Goal: Communication & Community: Participate in discussion

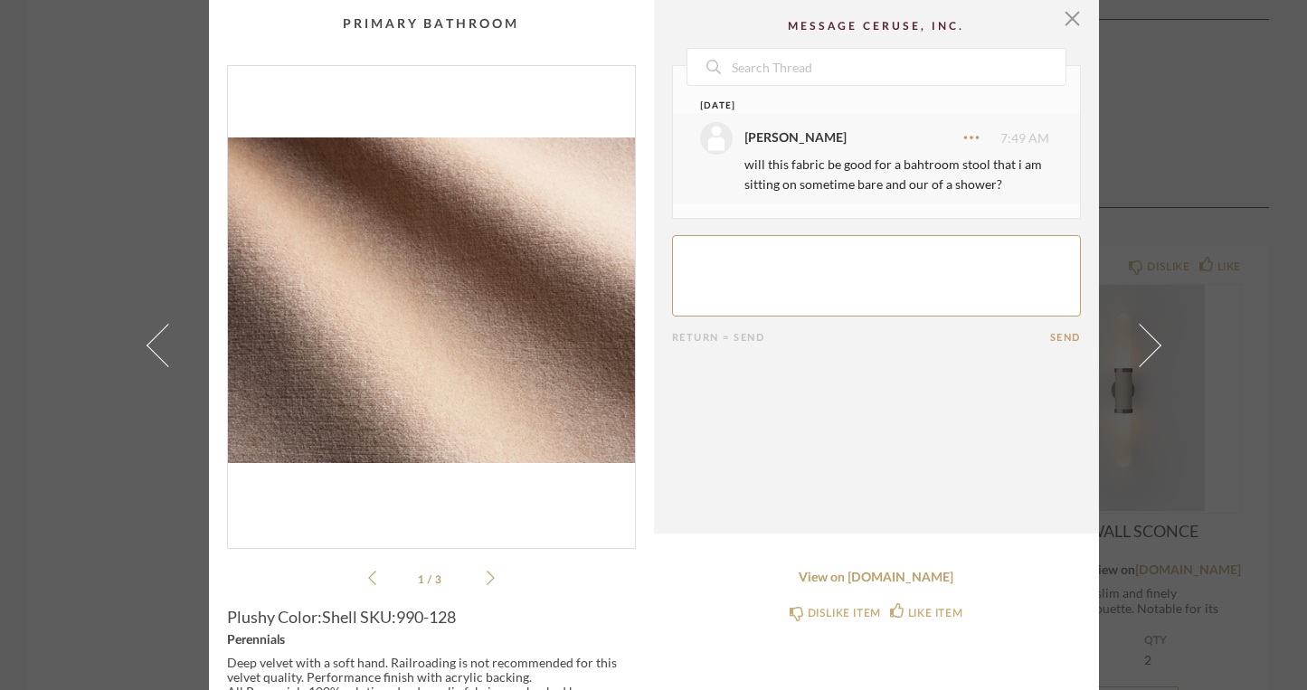
click at [714, 126] on div at bounding box center [716, 138] width 33 height 33
click at [706, 109] on div "[DATE]" at bounding box center [858, 106] width 316 height 14
click at [1065, 18] on span "button" at bounding box center [1072, 18] width 36 height 36
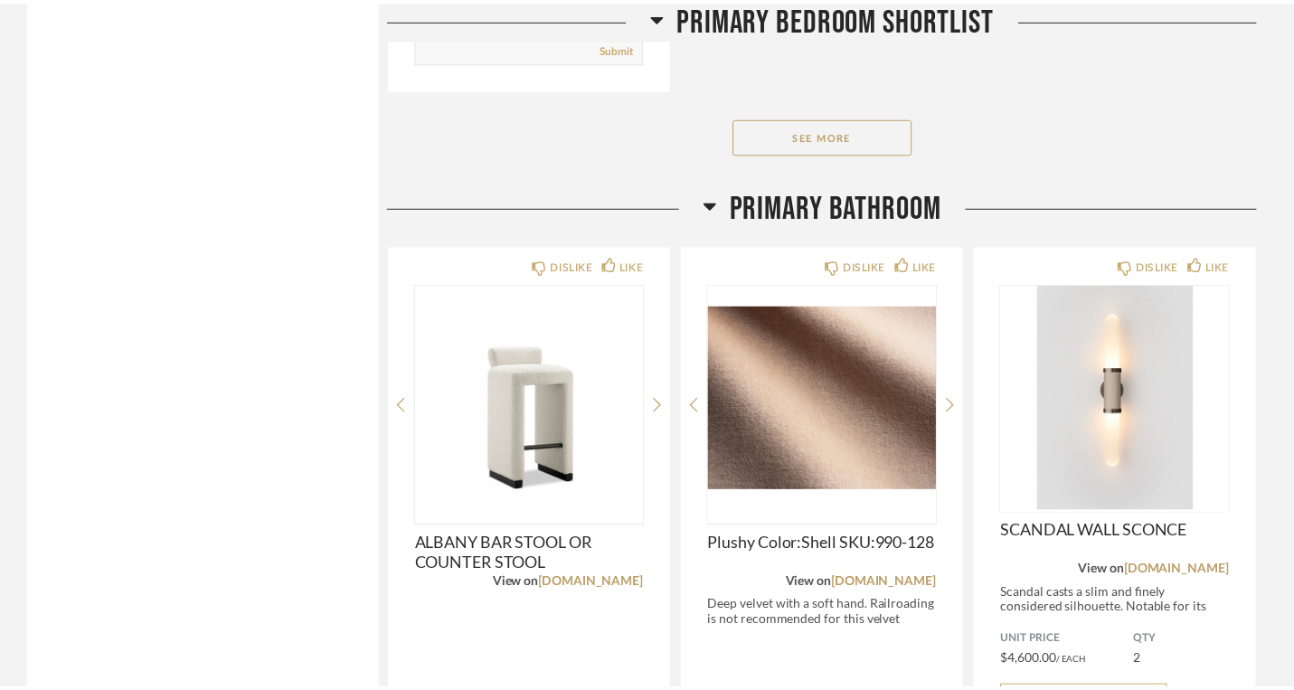
scroll to position [1700, 0]
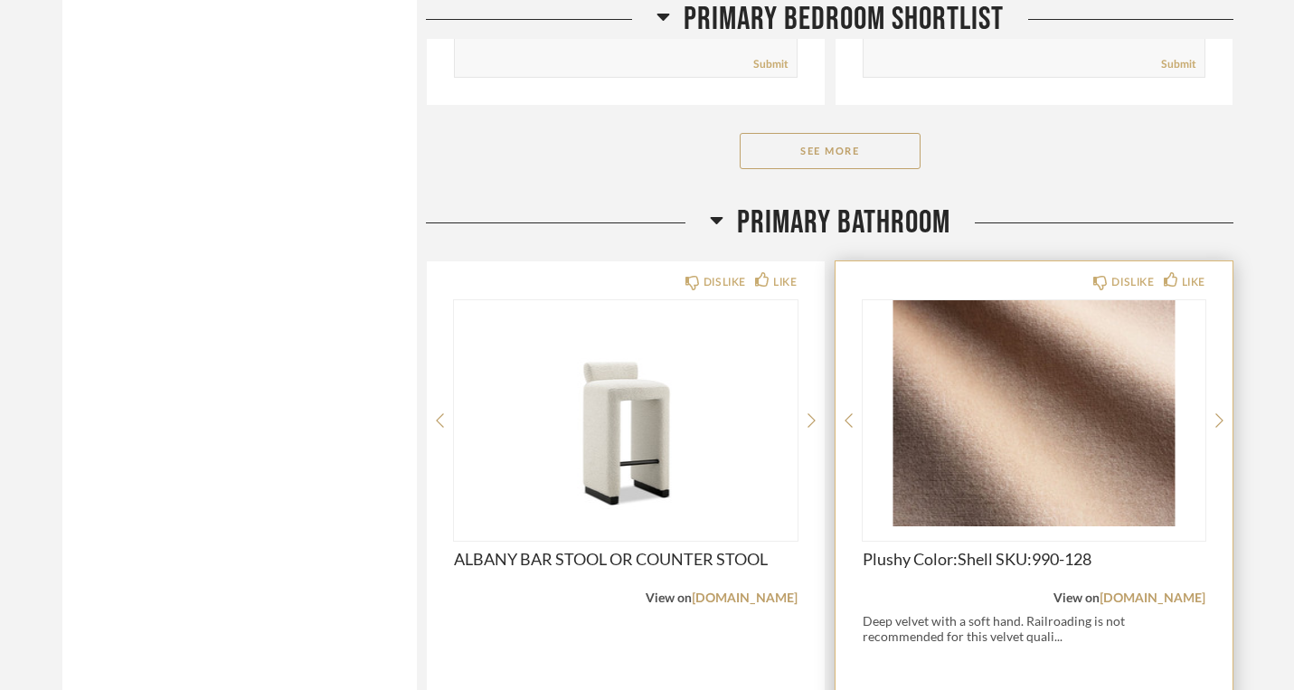
click at [904, 300] on img "0" at bounding box center [1035, 413] width 344 height 226
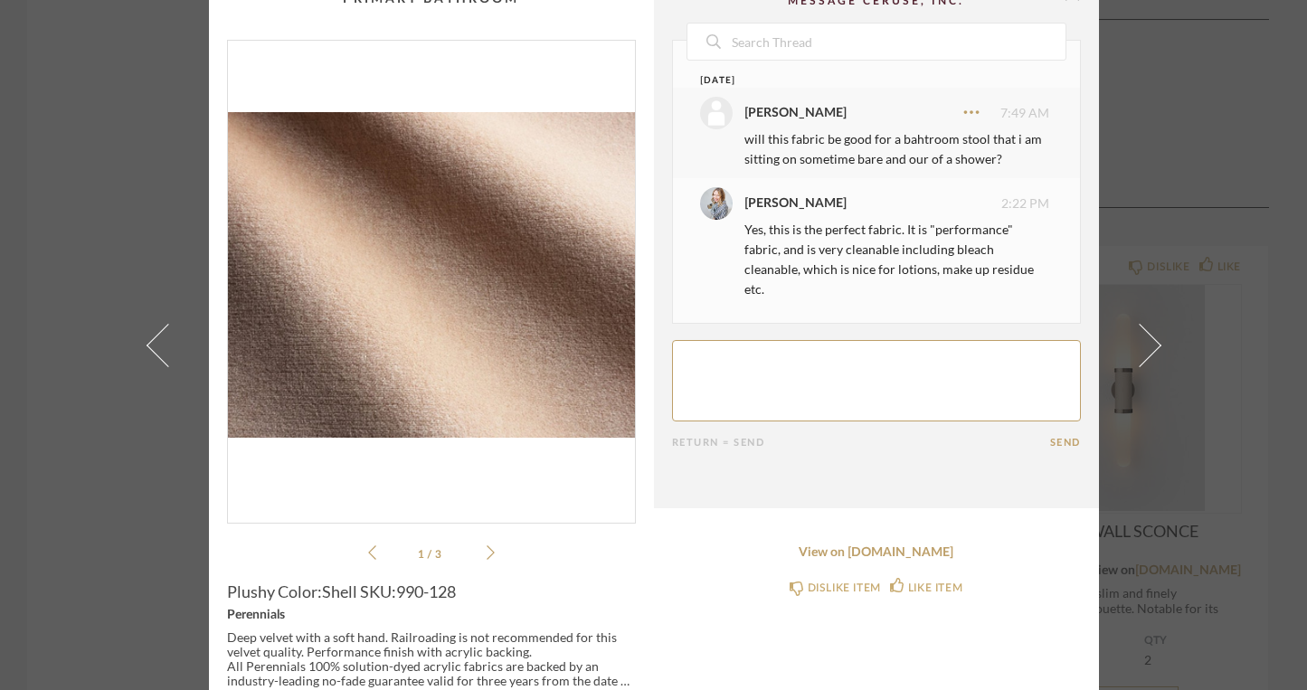
scroll to position [23, 0]
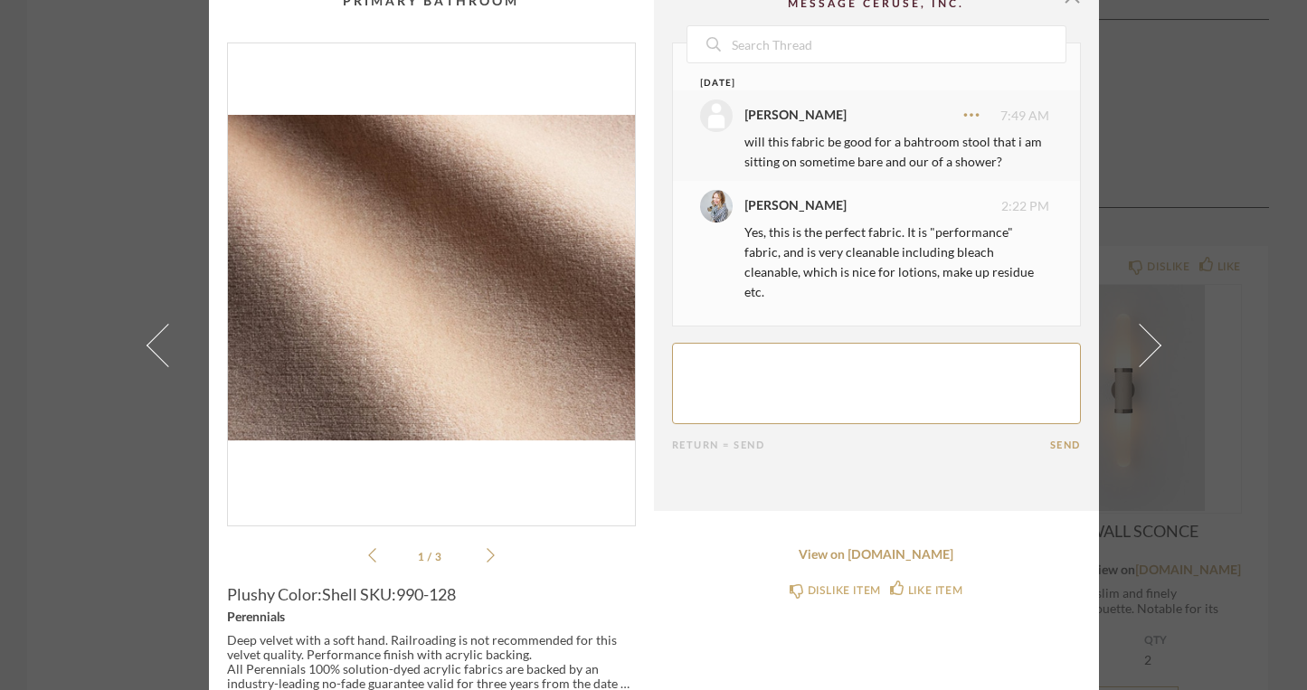
click at [741, 344] on textarea at bounding box center [876, 383] width 409 height 81
type textarea "perfect"
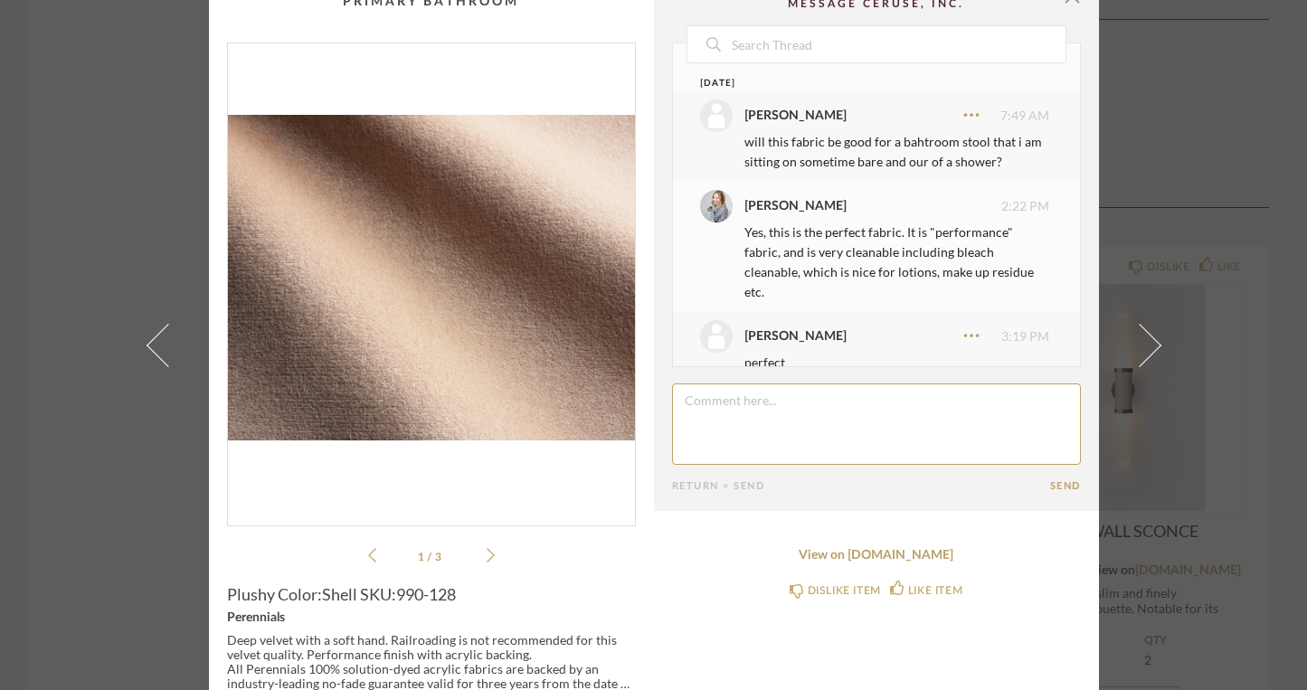
scroll to position [30, 0]
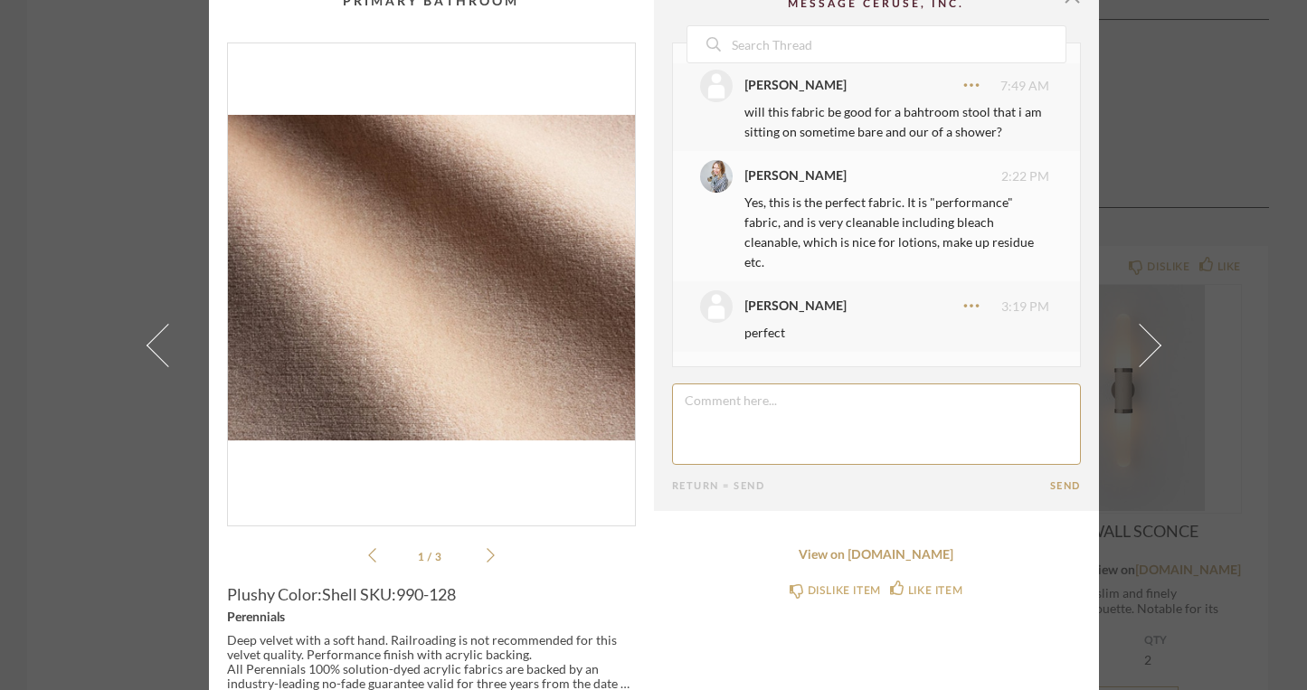
click at [1051, 485] on button "Send" at bounding box center [1065, 486] width 31 height 12
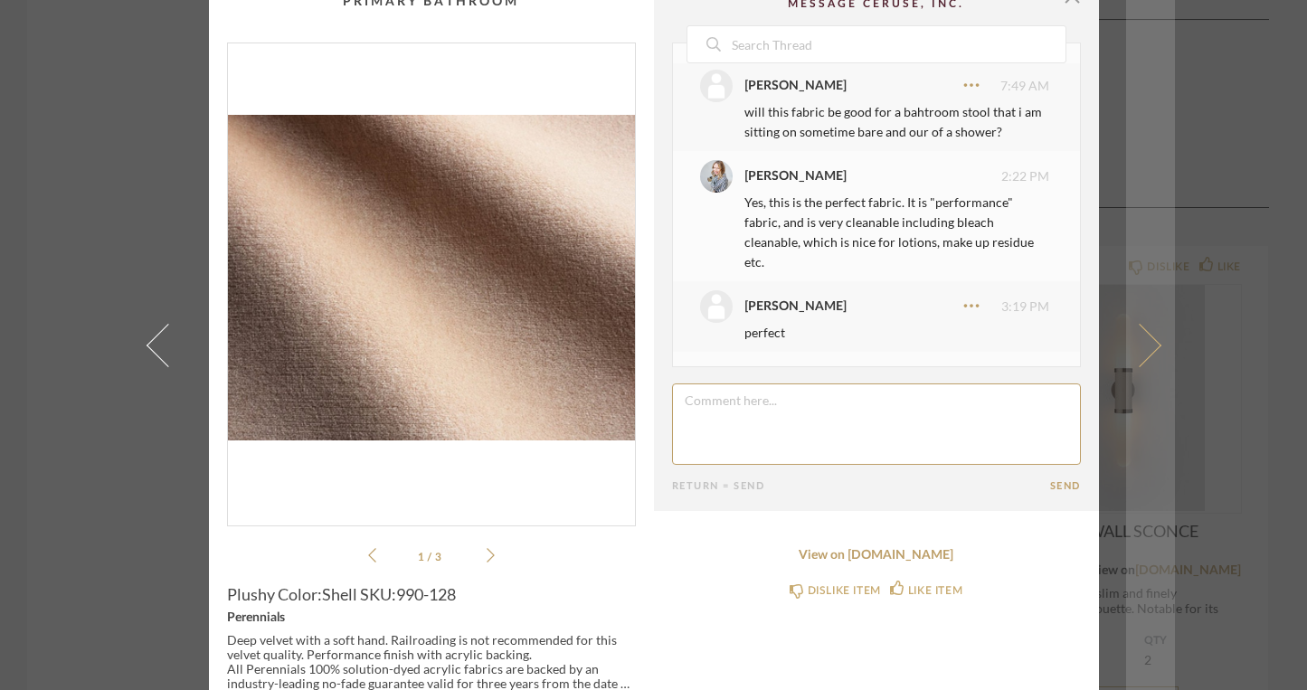
click at [1140, 352] on span at bounding box center [1138, 344] width 43 height 43
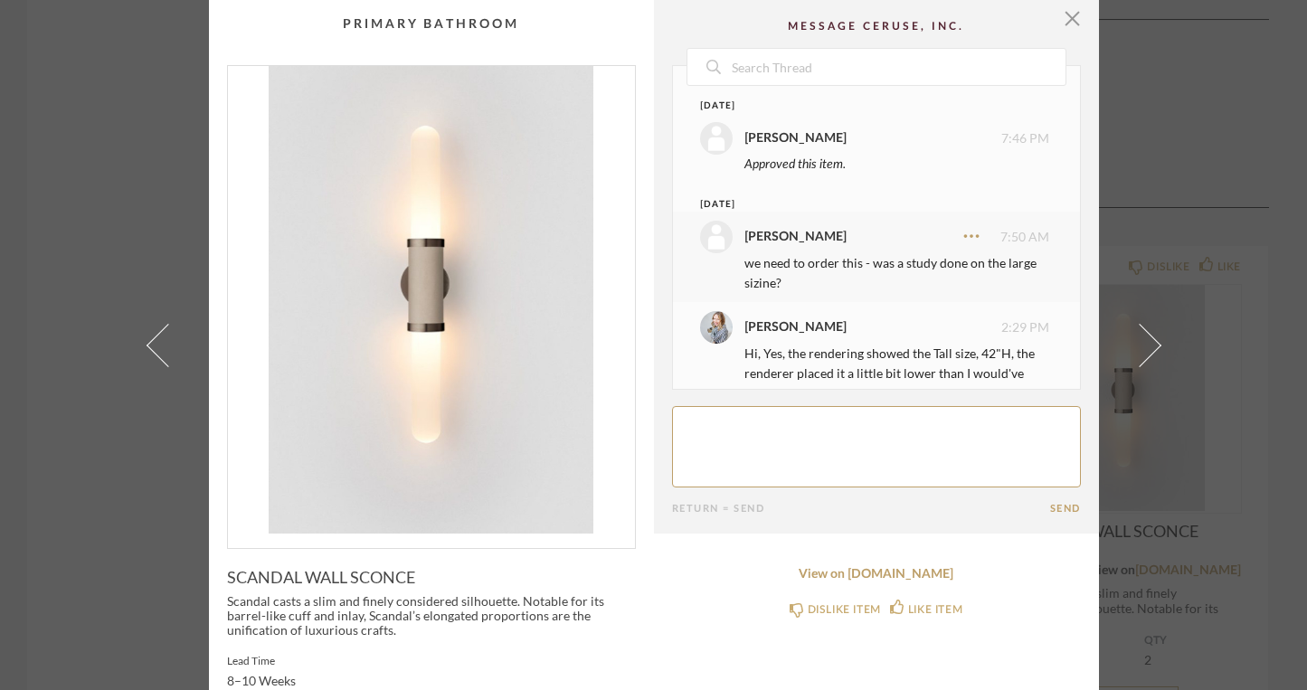
scroll to position [98, 0]
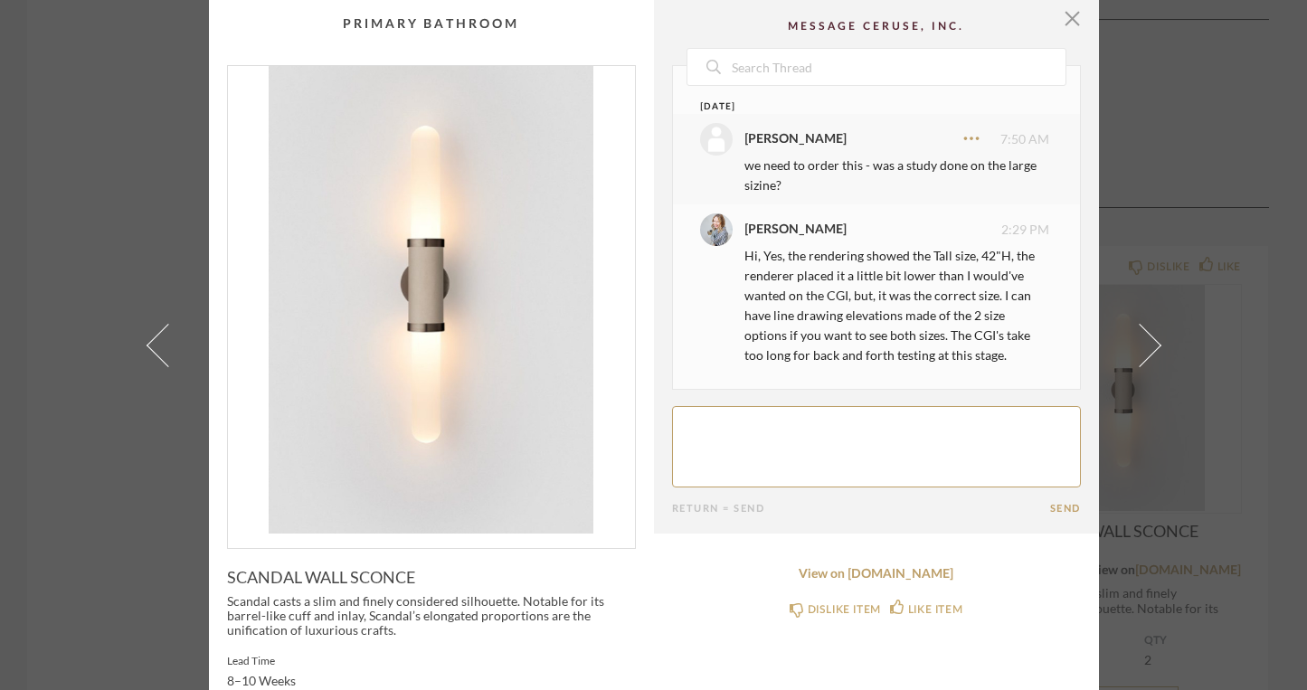
click at [780, 454] on textarea at bounding box center [876, 446] width 409 height 81
type textarea "if you think we are good with the large lets move forward"
click at [1052, 510] on button "Send" at bounding box center [1065, 509] width 31 height 12
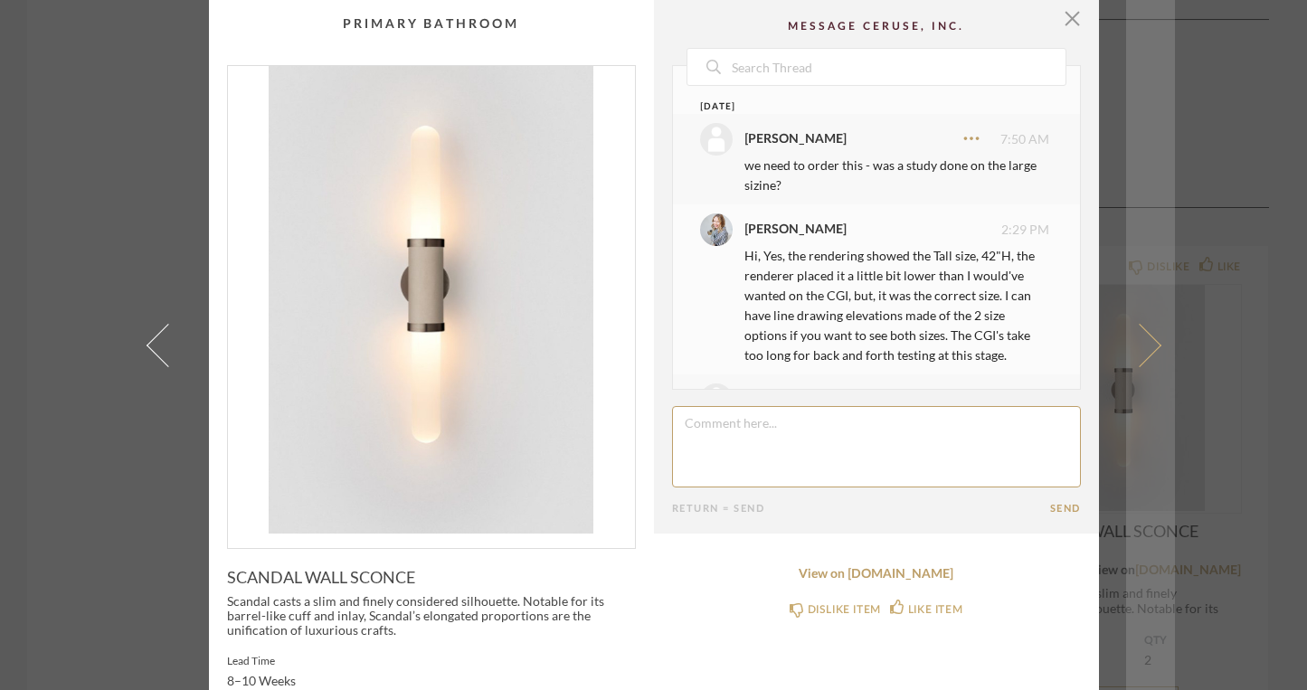
click at [1139, 347] on span at bounding box center [1138, 344] width 43 height 43
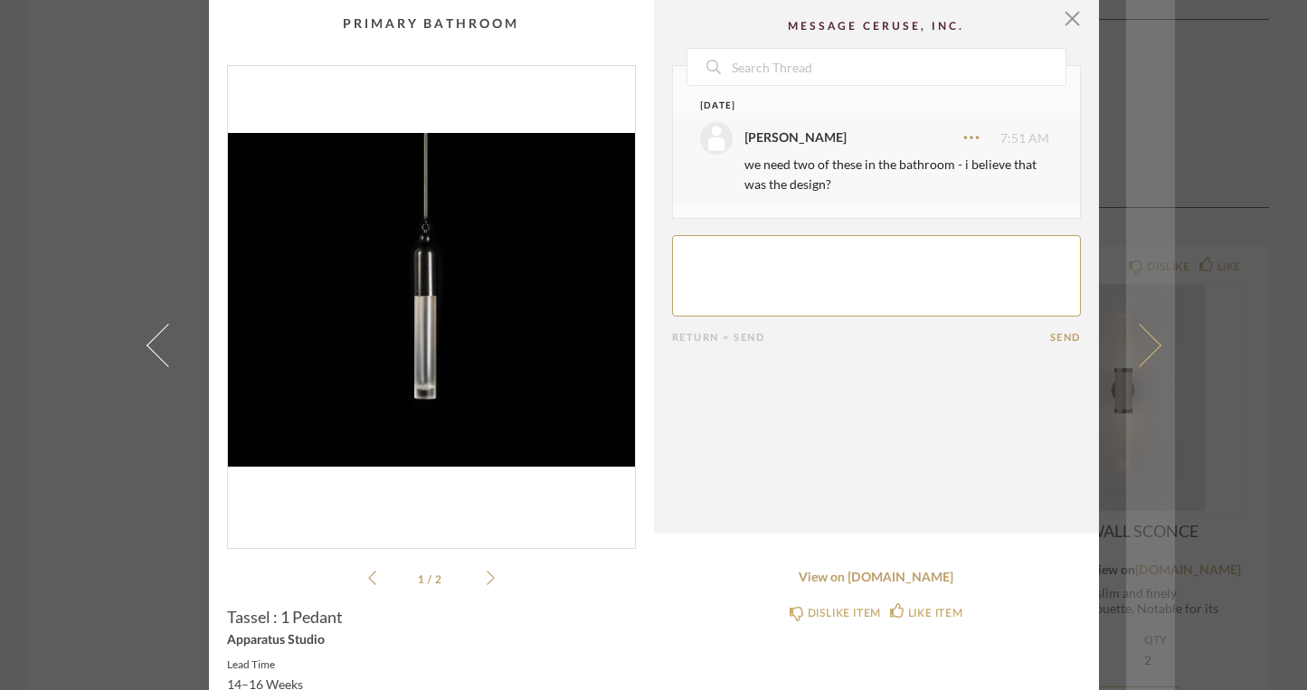
click at [1141, 346] on span at bounding box center [1138, 344] width 43 height 43
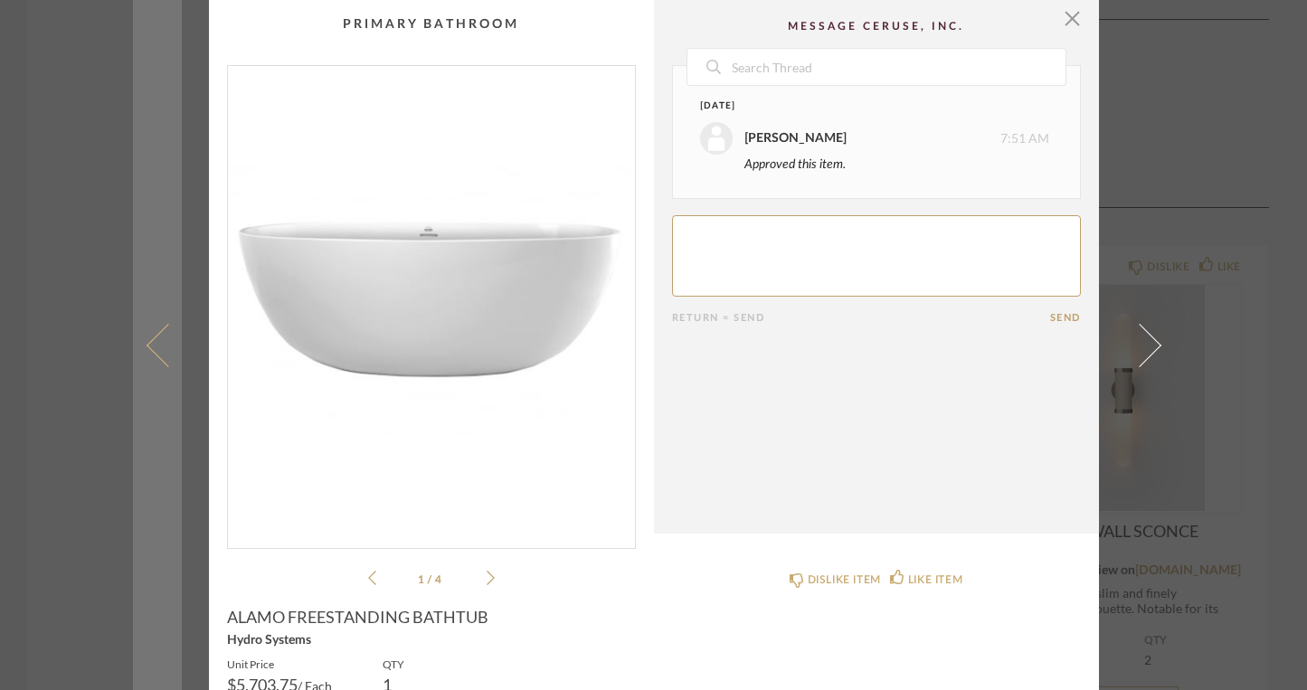
click at [155, 339] on span at bounding box center [167, 344] width 43 height 43
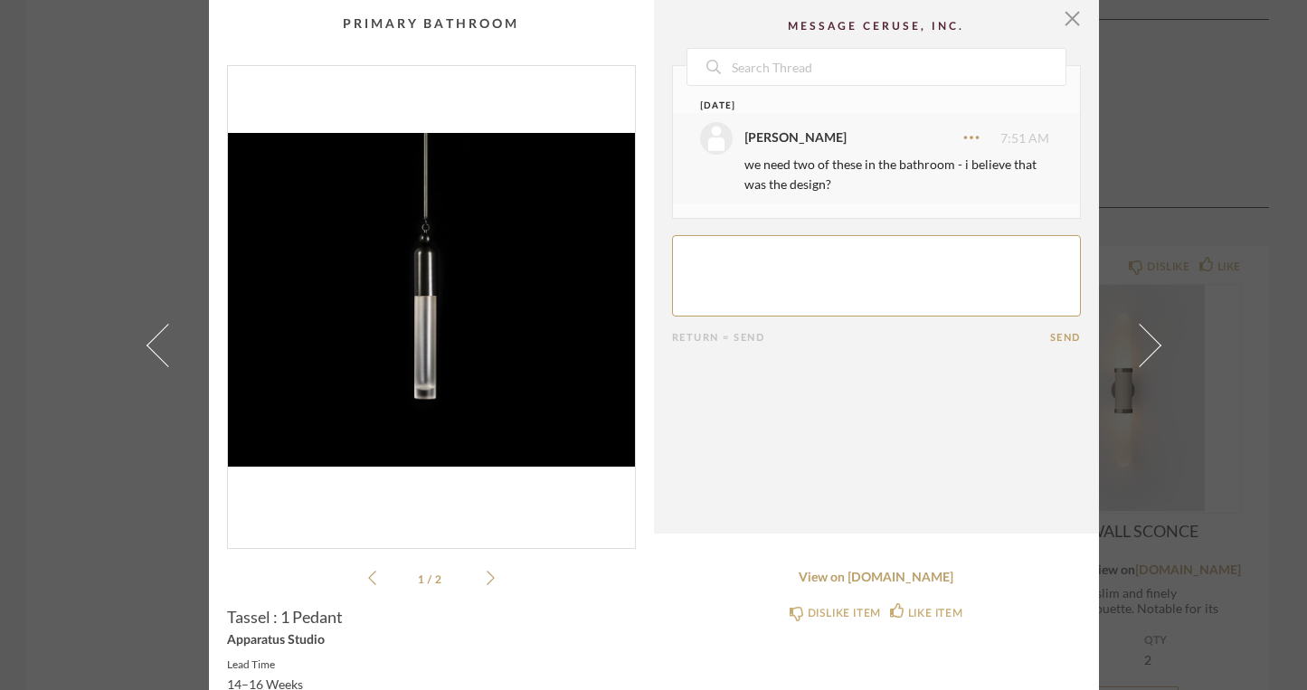
click at [155, 339] on span at bounding box center [167, 344] width 43 height 43
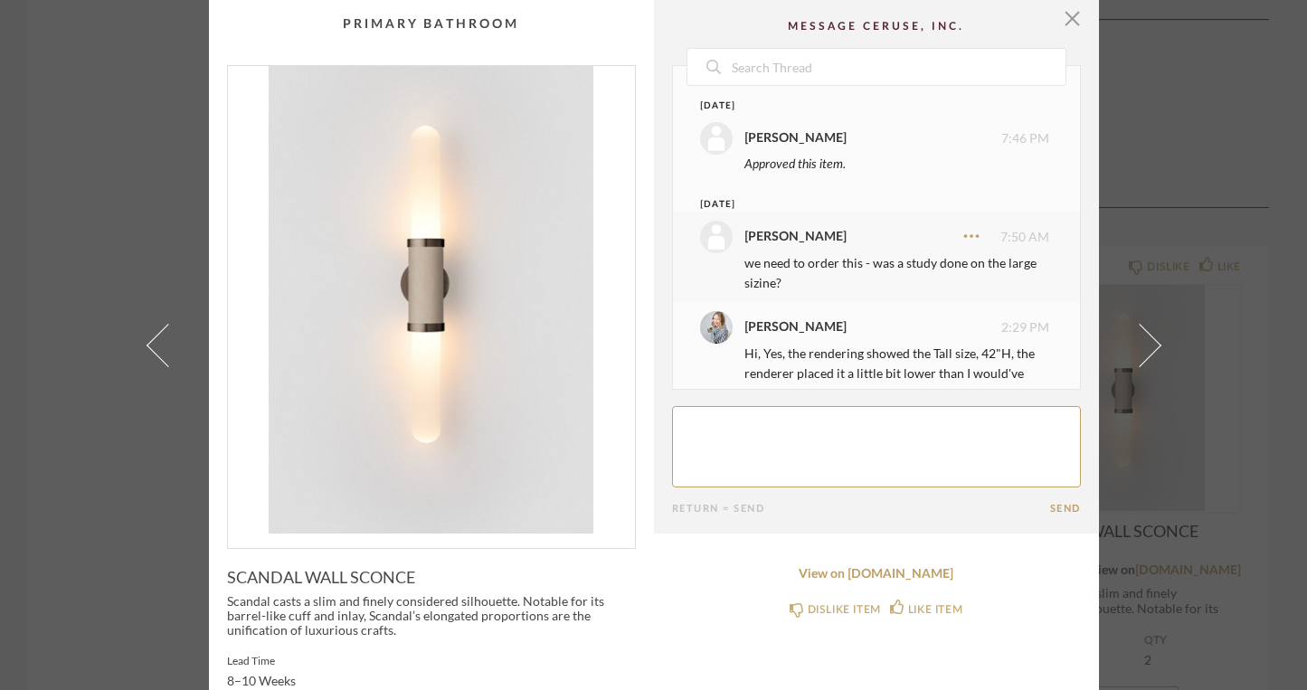
click at [155, 339] on span at bounding box center [167, 344] width 43 height 43
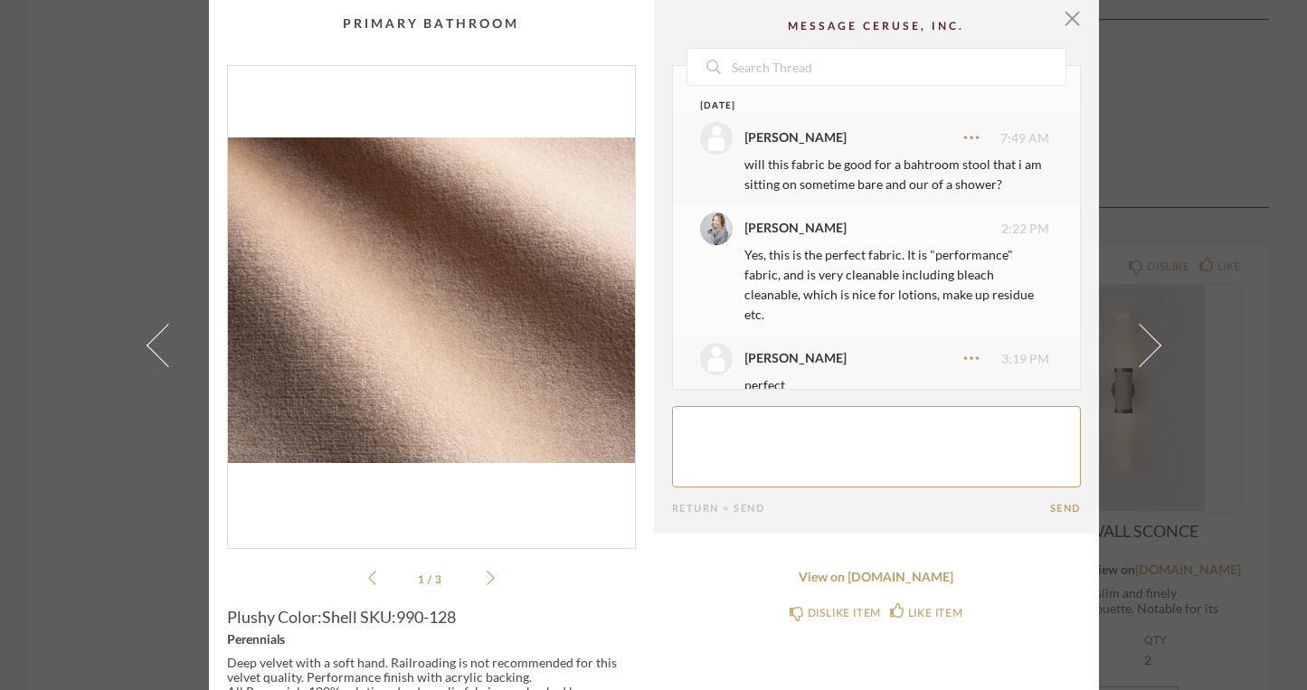
click at [155, 339] on span at bounding box center [167, 344] width 43 height 43
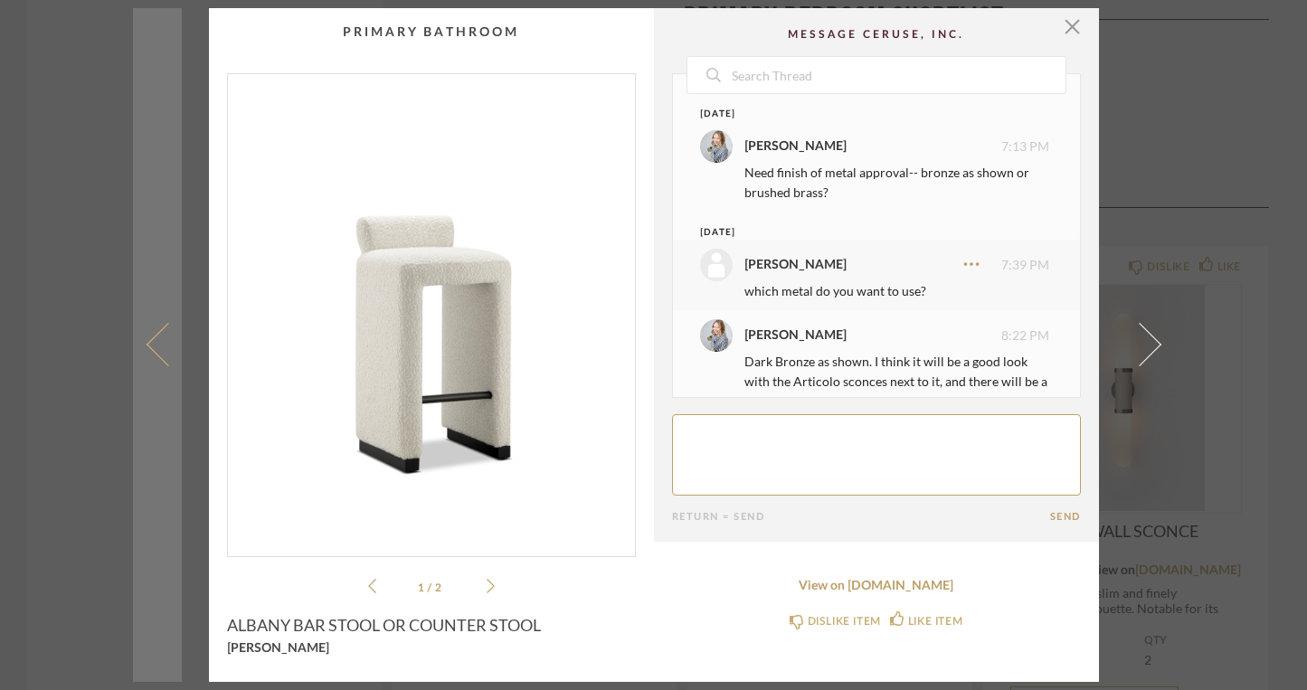
scroll to position [38, 0]
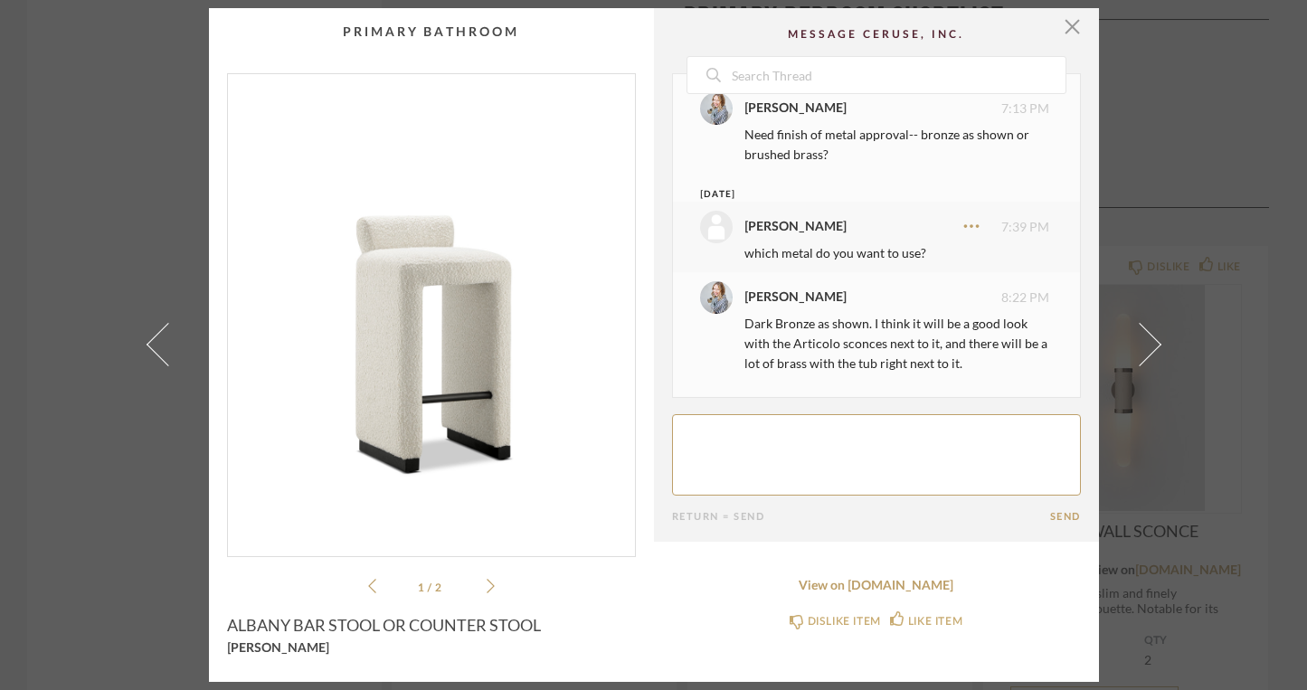
click at [712, 435] on textarea at bounding box center [876, 454] width 409 height 81
click at [741, 434] on textarea at bounding box center [876, 454] width 409 height 81
type textarea "ok. we can rpoceed"
click at [1048, 506] on form "Return = Send Send" at bounding box center [876, 468] width 409 height 109
click at [1058, 513] on button "Send" at bounding box center [1065, 517] width 31 height 12
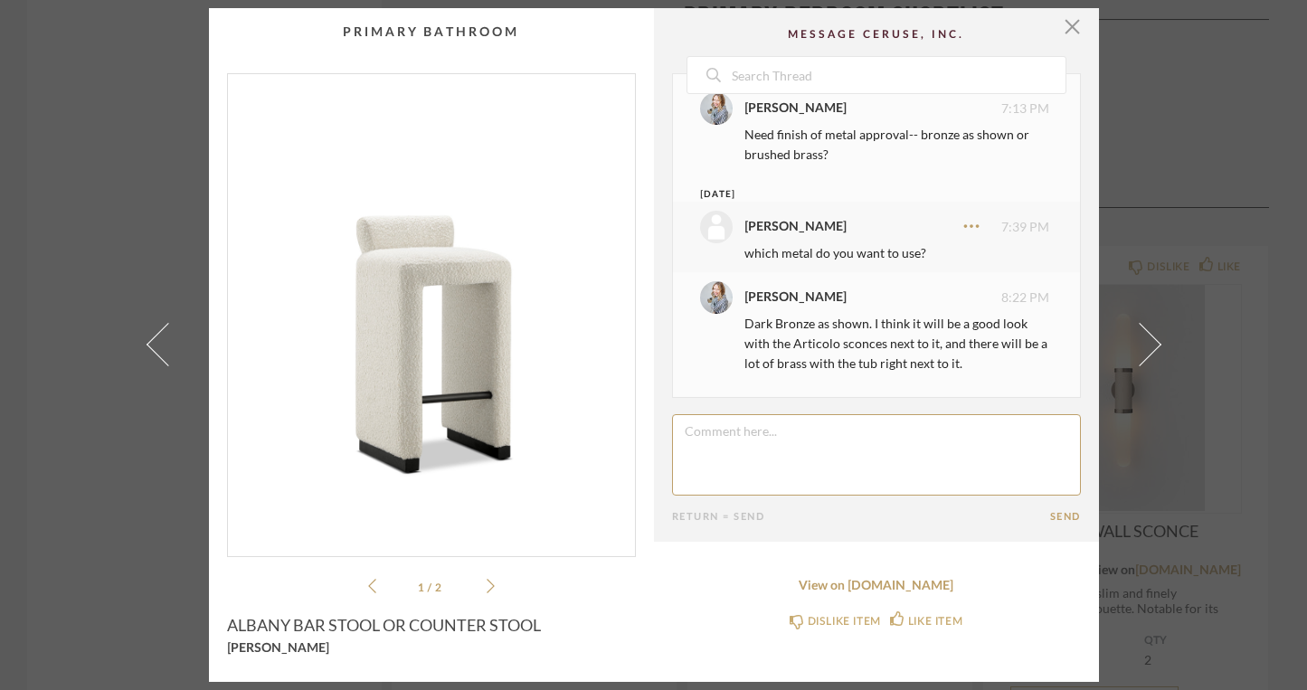
scroll to position [137, 0]
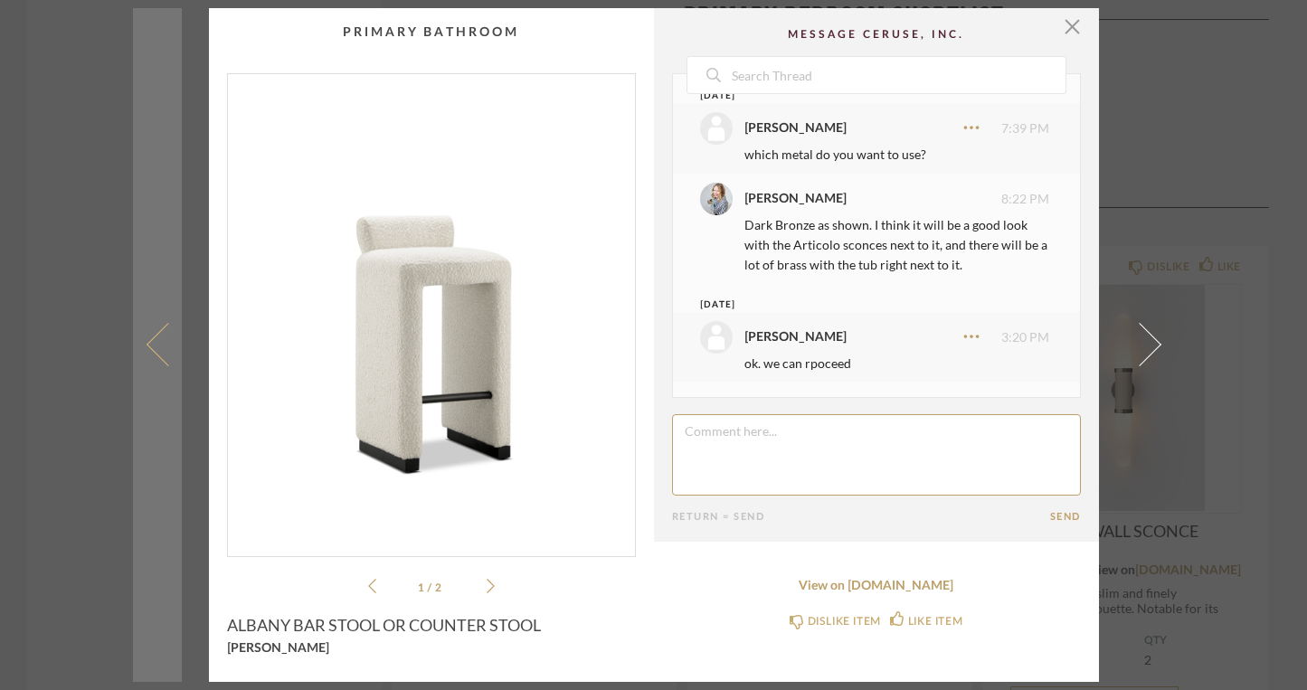
click at [141, 332] on link at bounding box center [157, 345] width 49 height 674
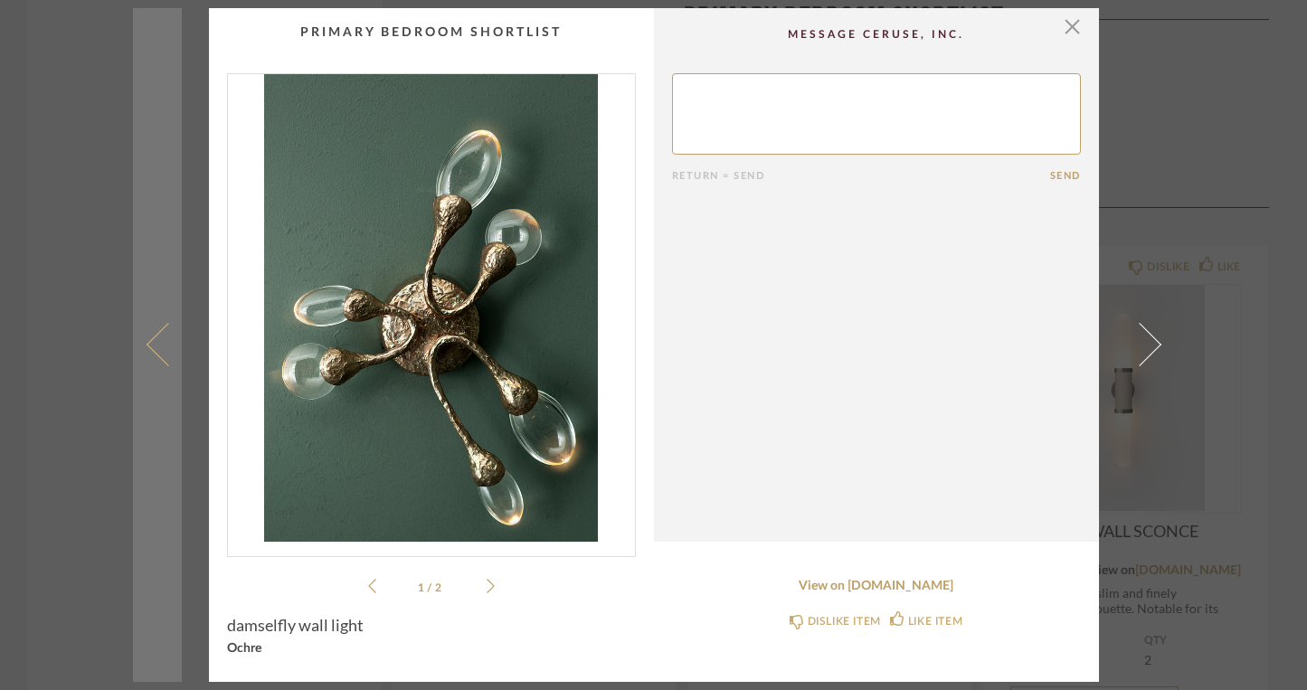
click at [146, 344] on span at bounding box center [167, 344] width 43 height 43
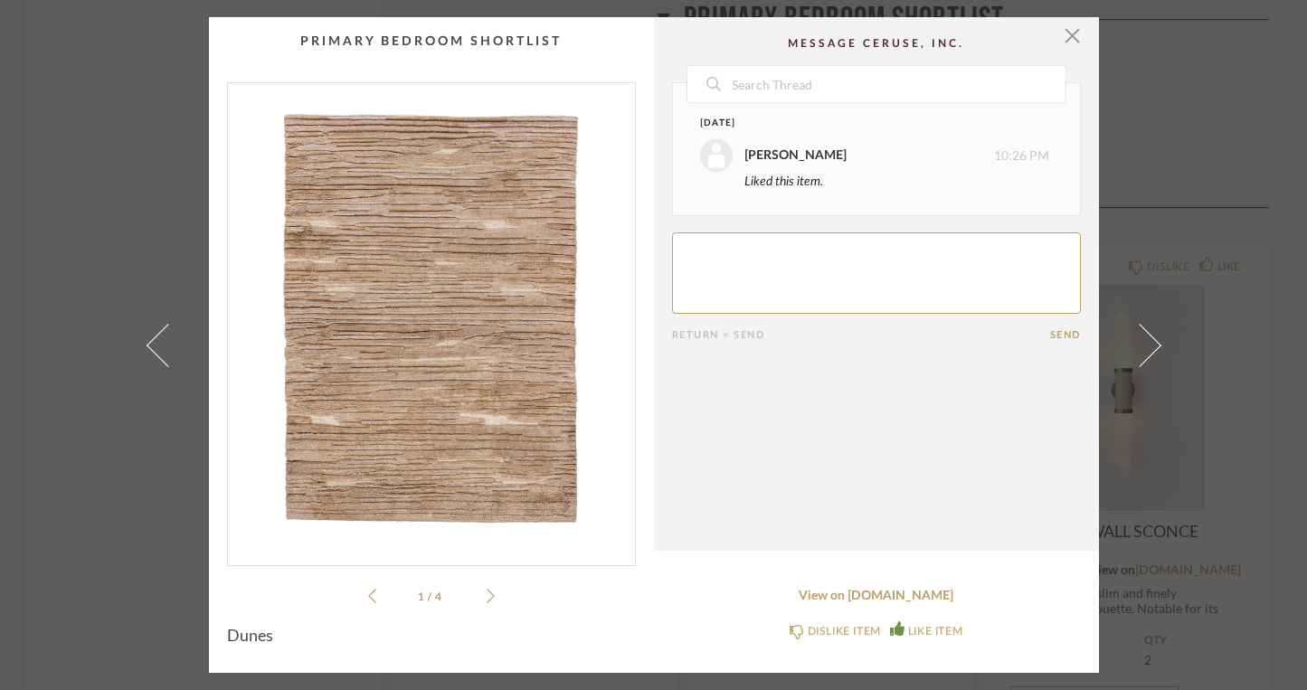
click at [146, 344] on span at bounding box center [167, 344] width 43 height 43
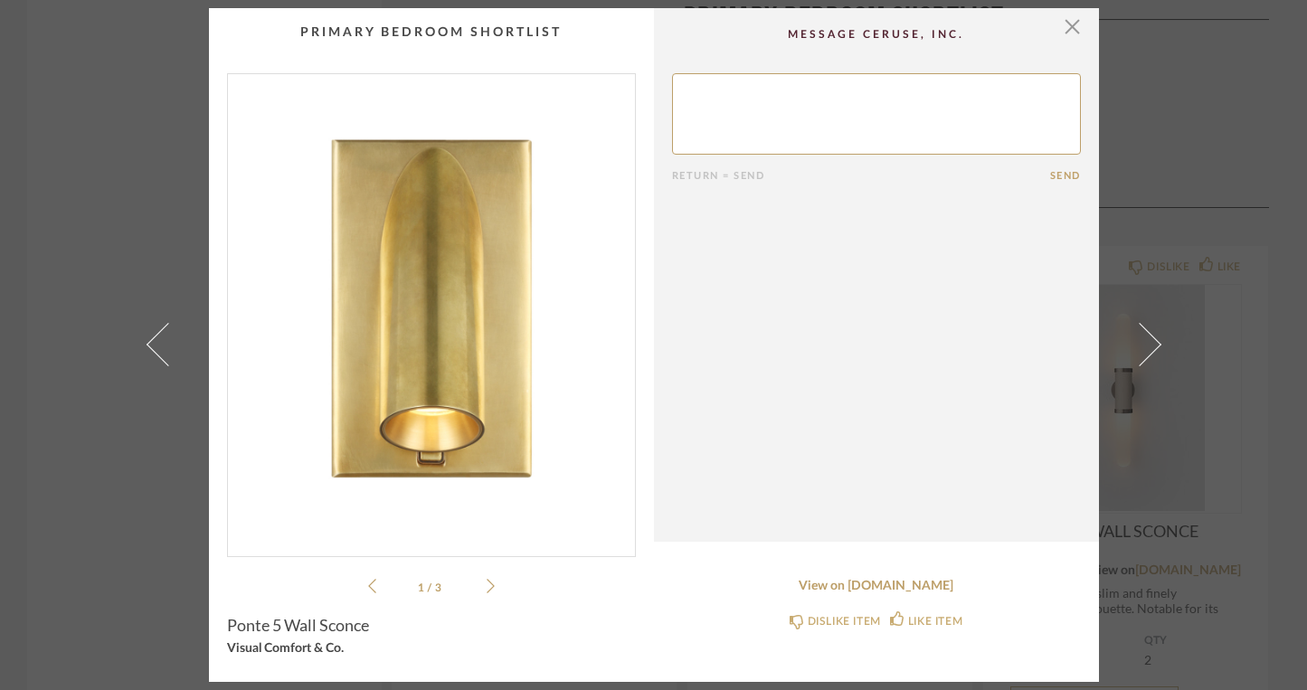
click at [146, 344] on span at bounding box center [167, 344] width 43 height 43
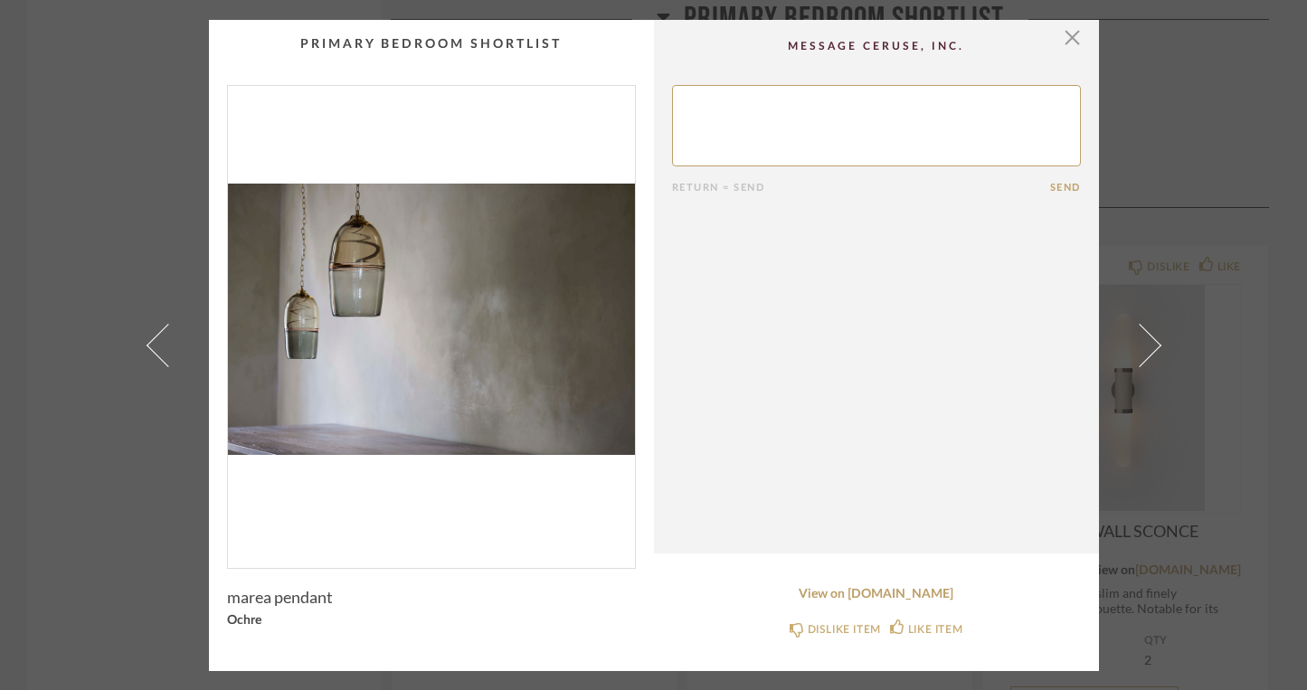
click at [146, 344] on span at bounding box center [167, 344] width 43 height 43
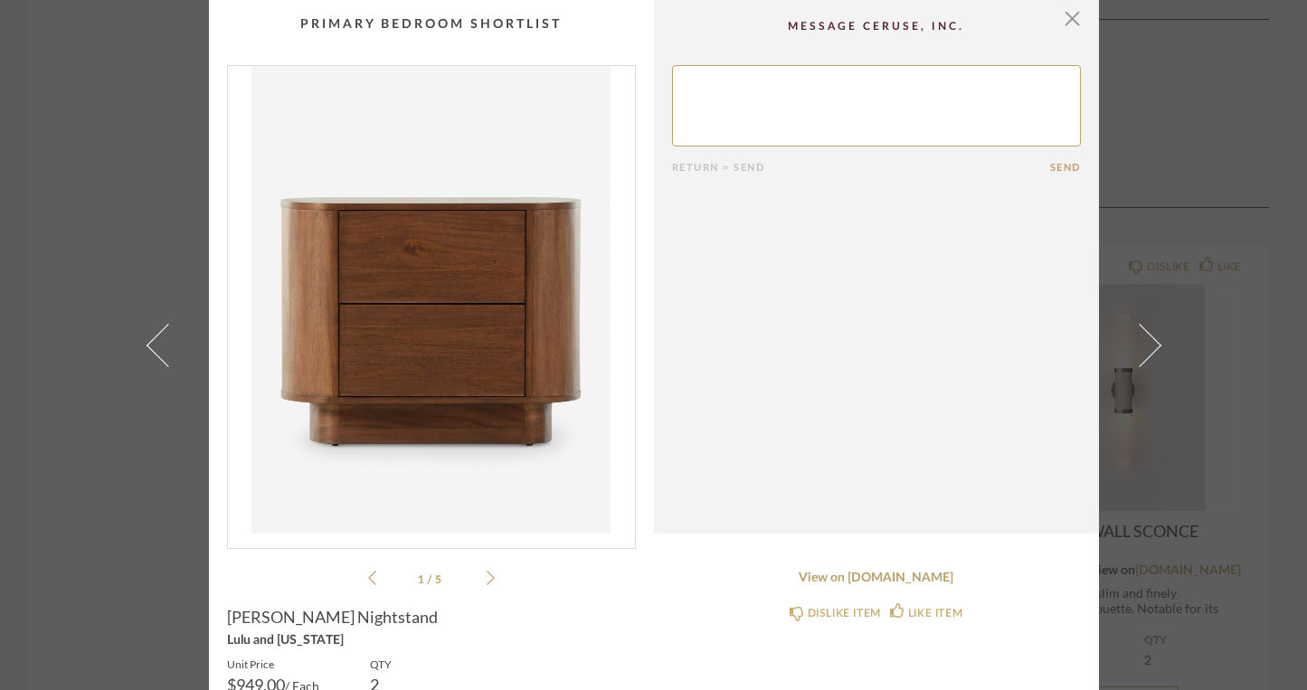
click at [146, 344] on span at bounding box center [167, 344] width 43 height 43
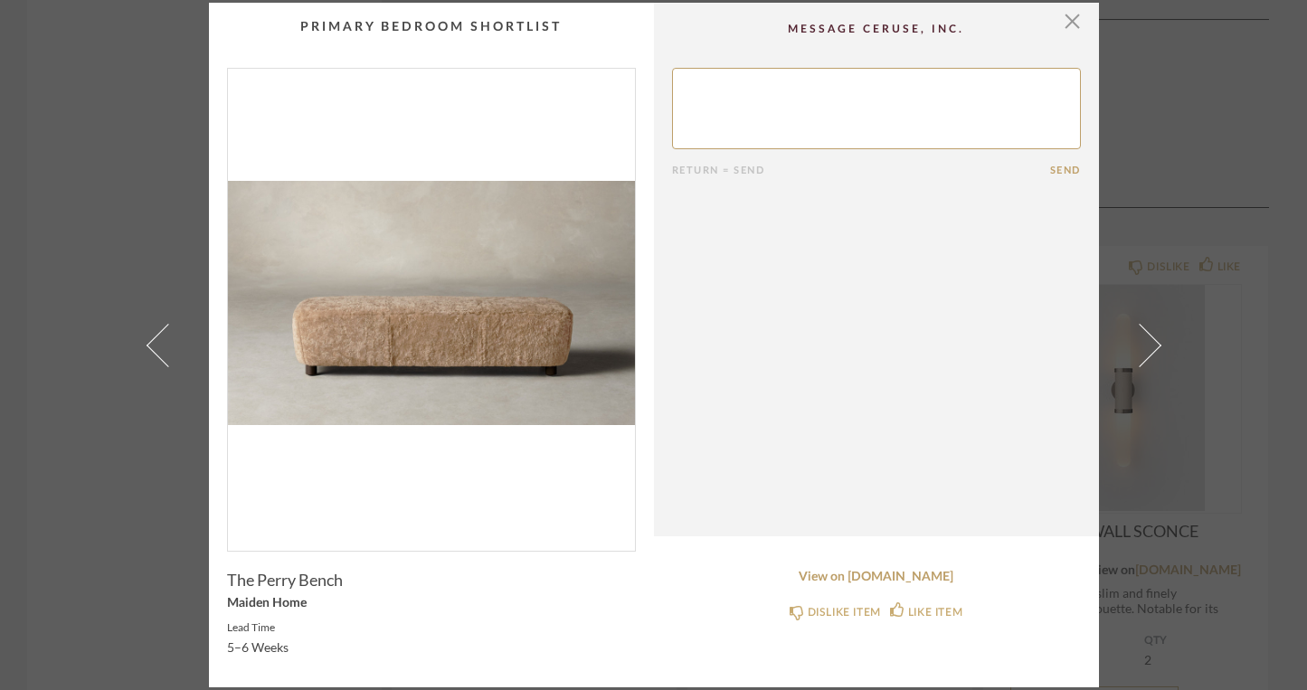
click at [146, 344] on span at bounding box center [167, 344] width 43 height 43
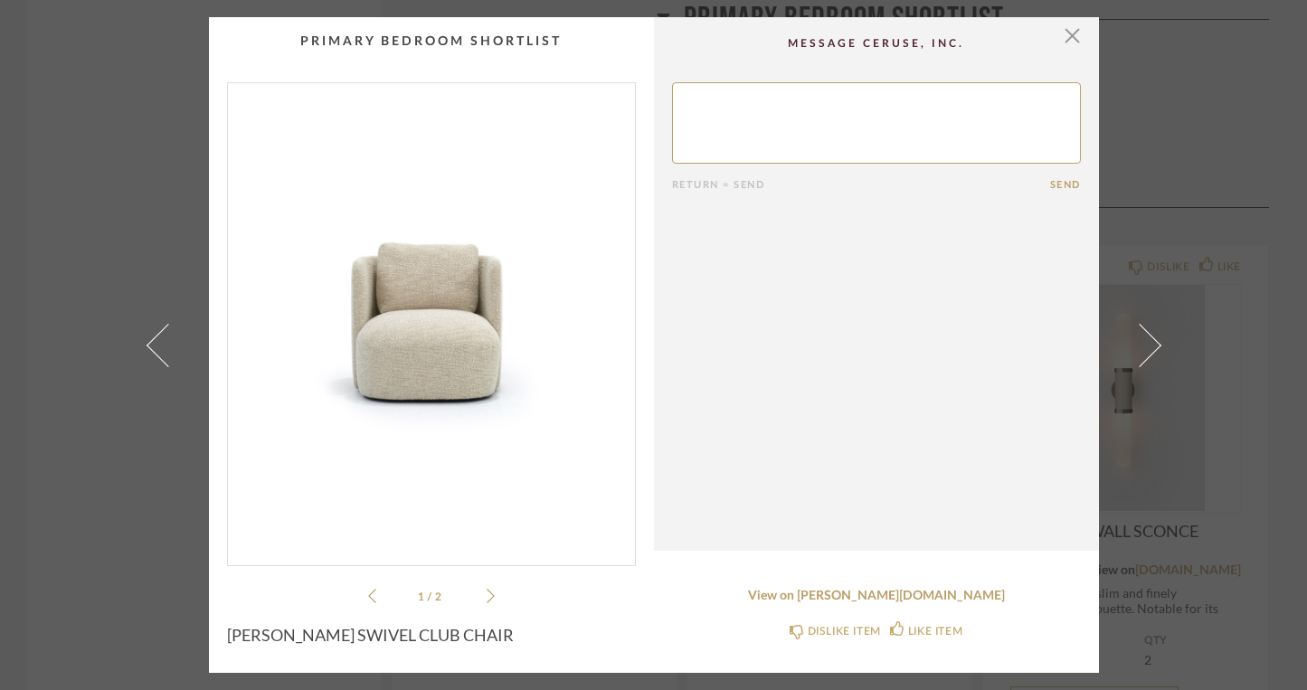
click at [146, 344] on span at bounding box center [167, 344] width 43 height 43
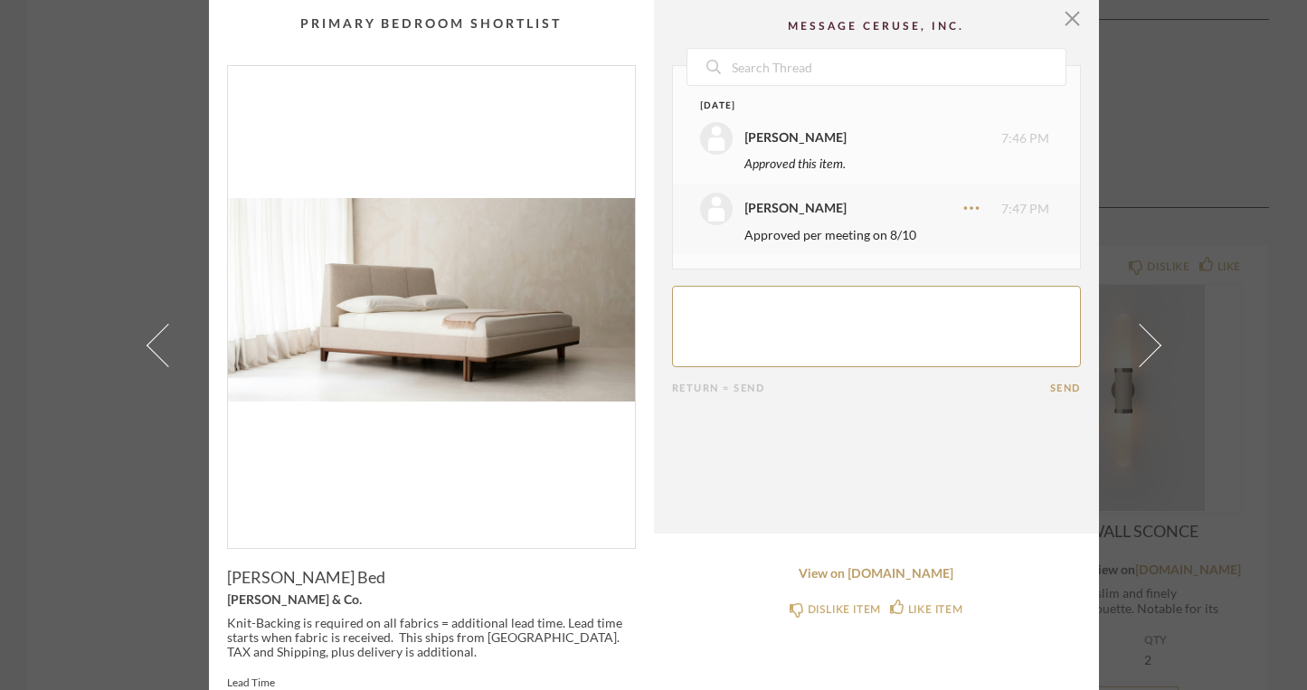
click at [146, 344] on span at bounding box center [167, 344] width 43 height 43
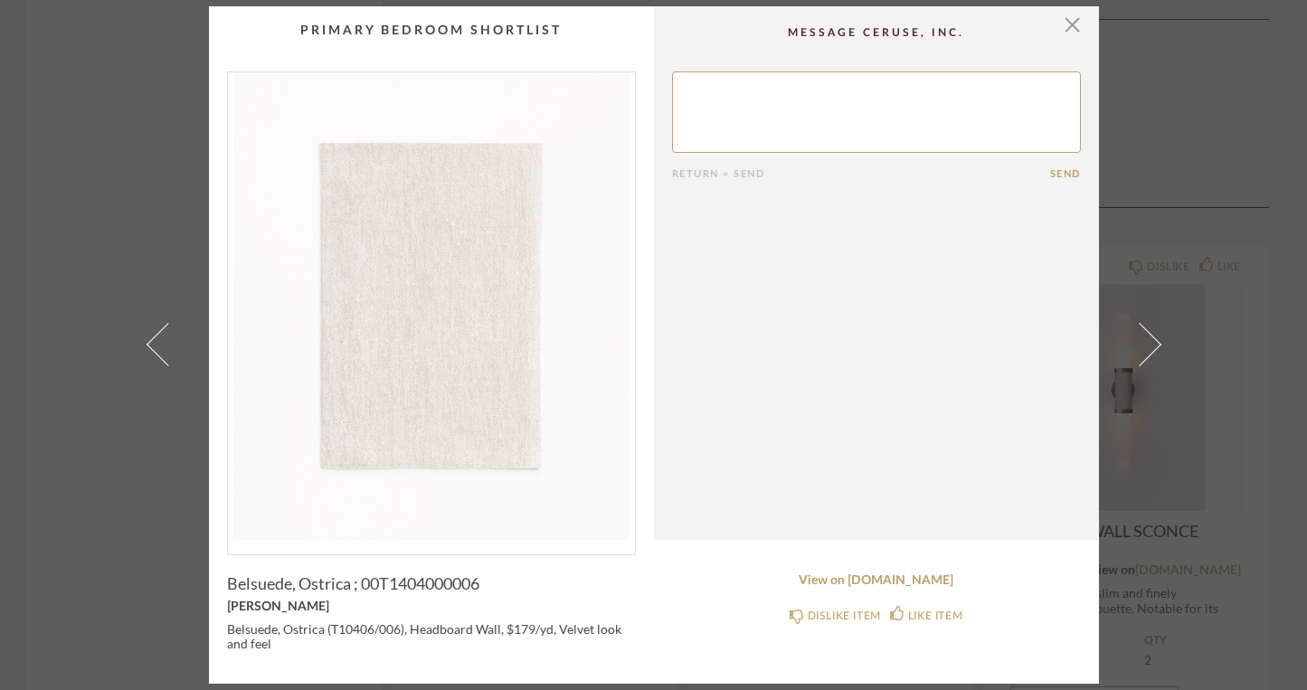
click at [146, 344] on span at bounding box center [167, 344] width 43 height 43
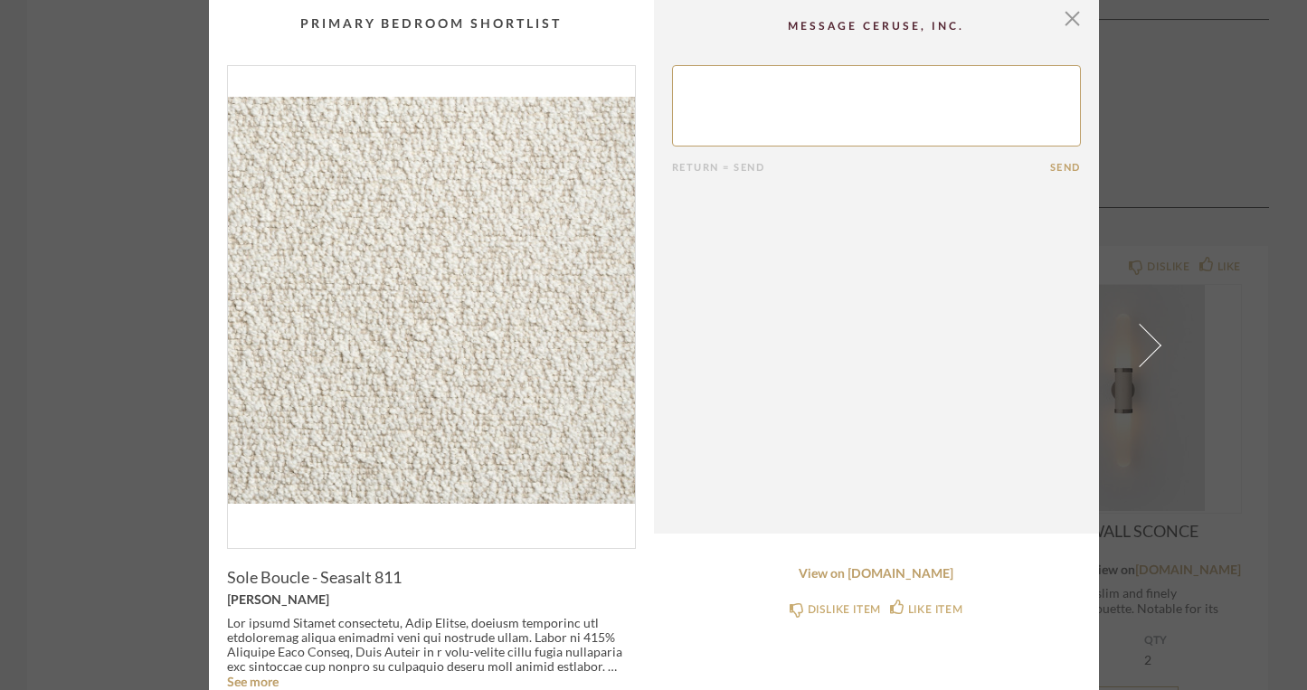
click at [142, 344] on div "× Return = Send Send Sole Boucle - Seasalt 811 [PERSON_NAME] See more View on […" at bounding box center [654, 362] width 1042 height 724
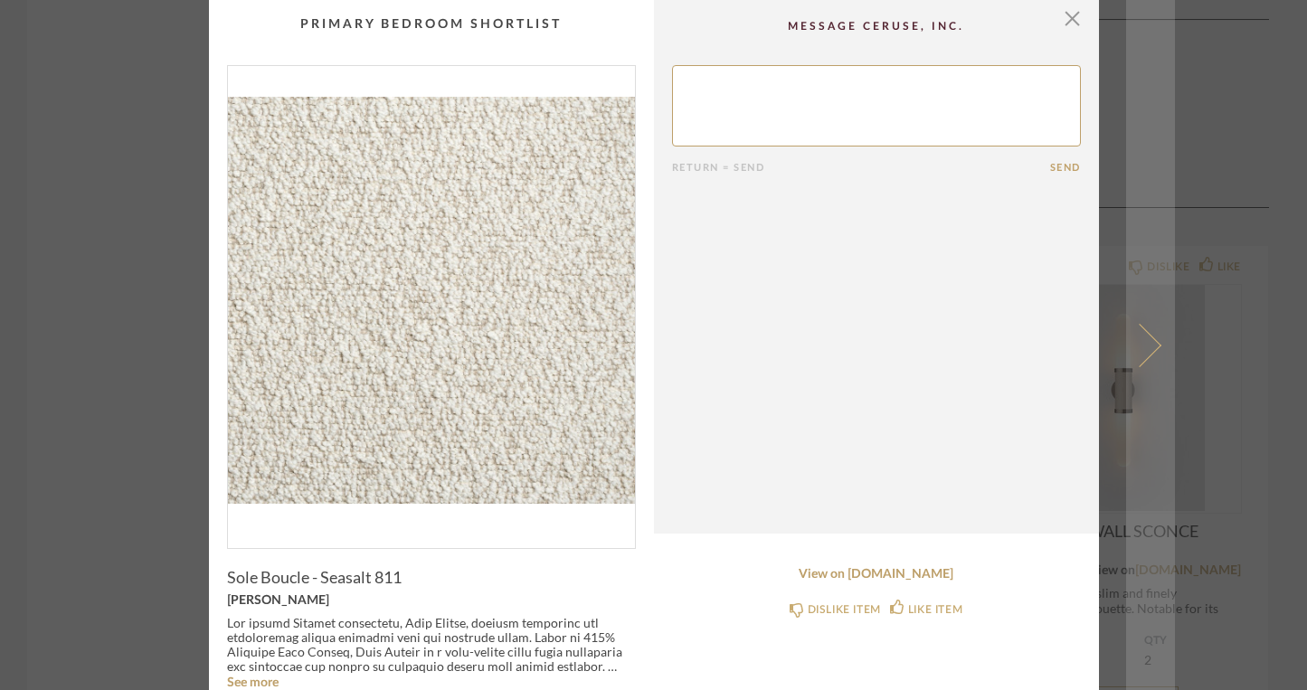
click at [1146, 352] on span at bounding box center [1138, 344] width 43 height 43
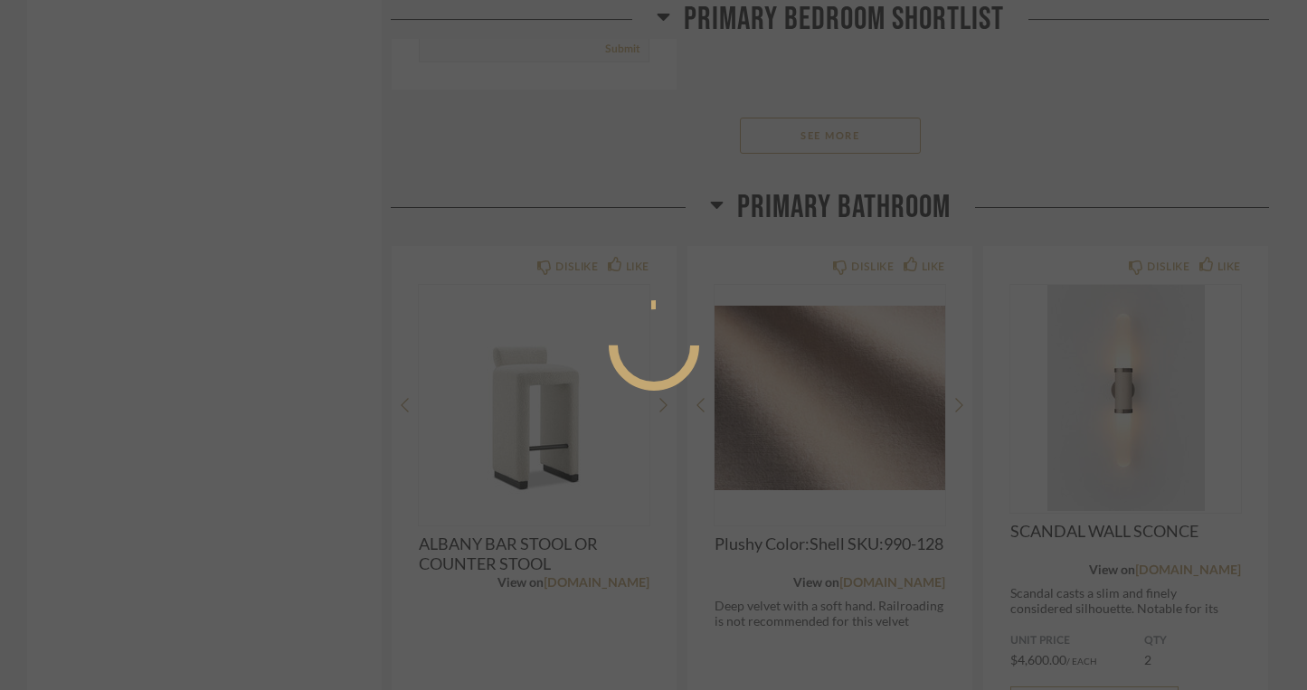
click at [1146, 352] on div at bounding box center [653, 345] width 1307 height 690
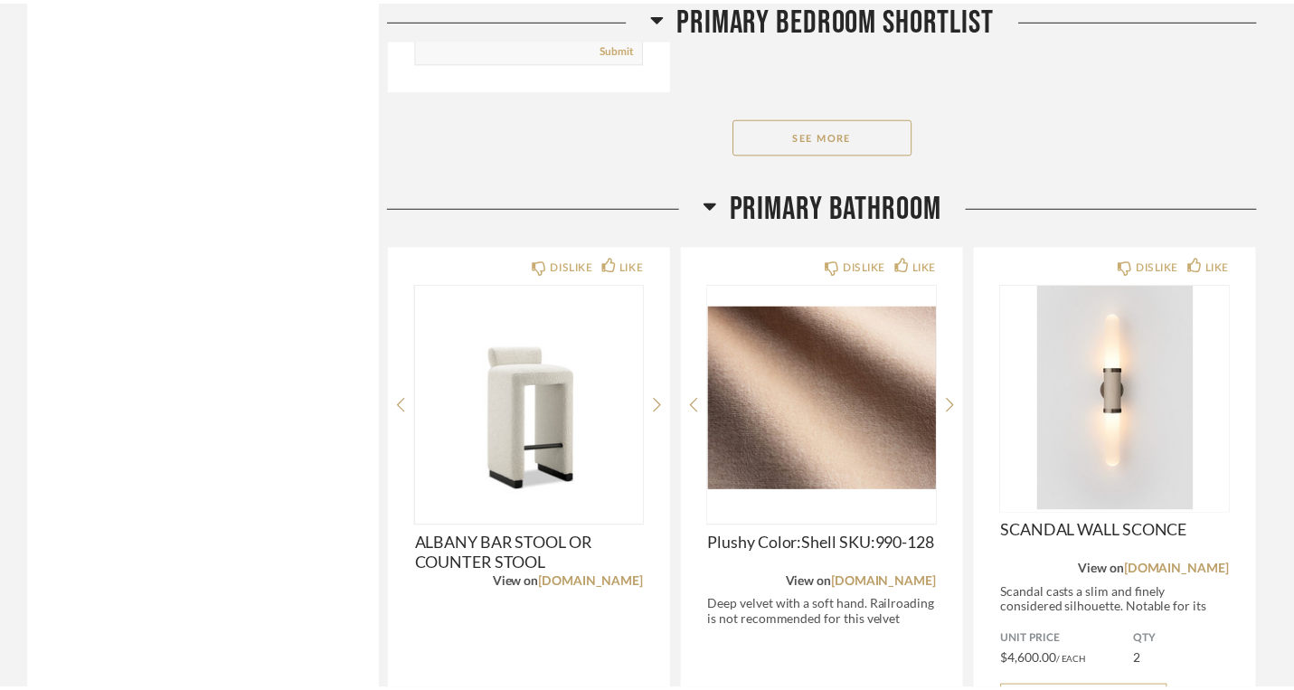
scroll to position [1700, 0]
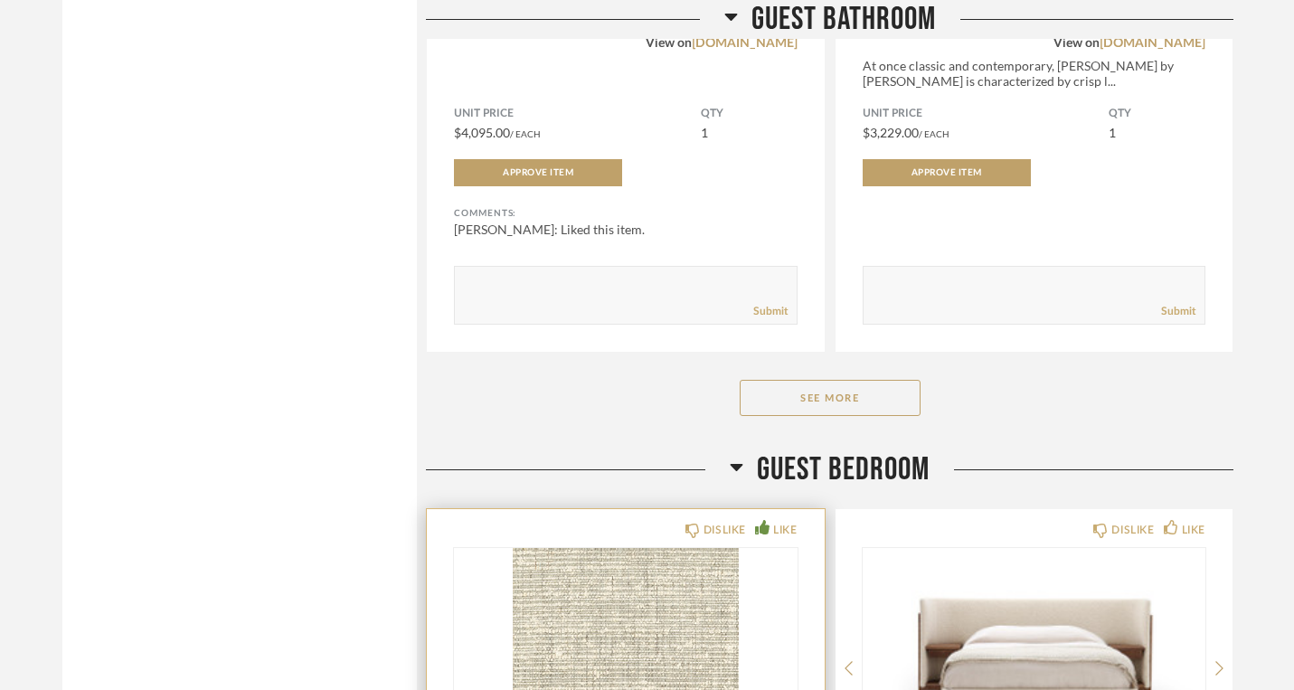
scroll to position [4298, 0]
